Goal: Task Accomplishment & Management: Manage account settings

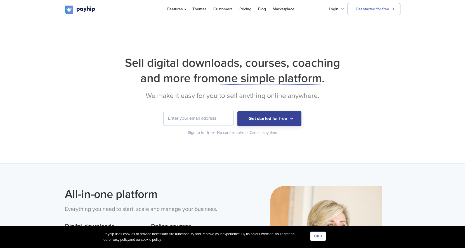
type input "[EMAIL_ADDRESS][DOMAIN_NAME]"
click at [252, 117] on button "Get started for free" at bounding box center [269, 118] width 64 height 15
type input "[EMAIL_ADDRESS][DOMAIN_NAME]"
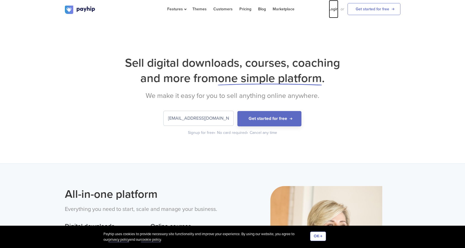
click at [333, 11] on link "Login" at bounding box center [334, 9] width 10 height 18
